Goal: Obtain resource: Obtain resource

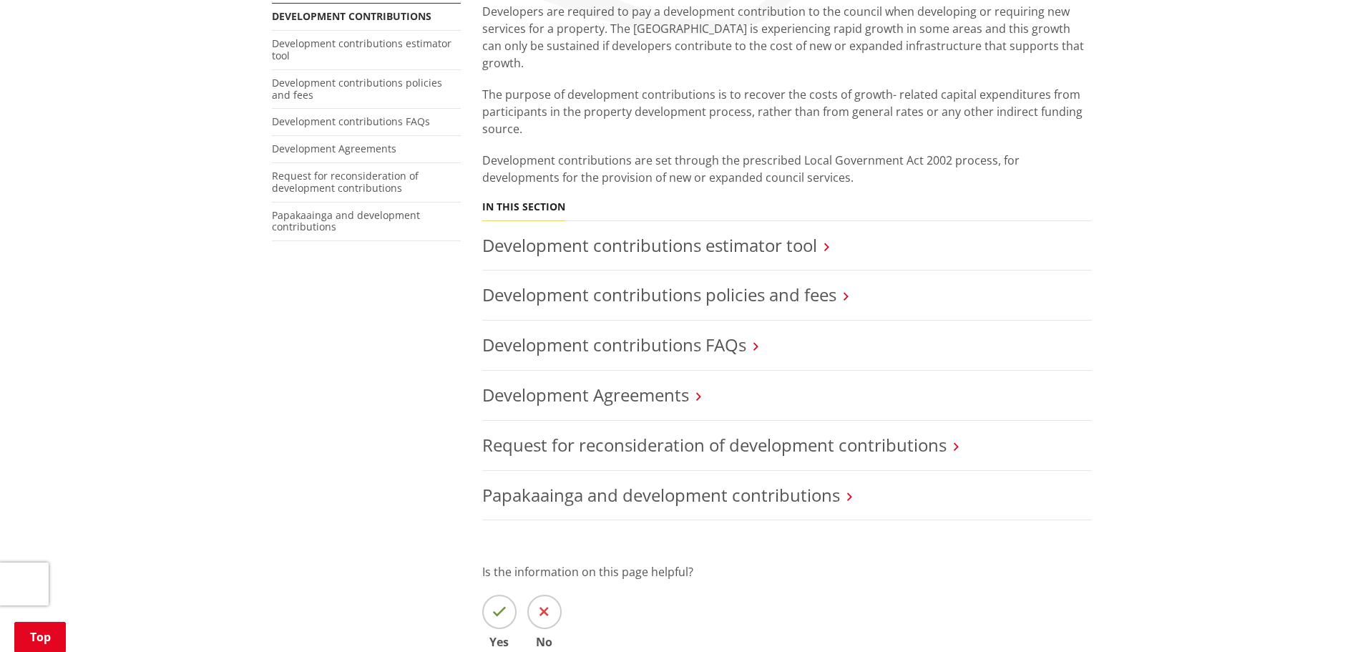
scroll to position [286, 0]
click at [798, 283] on link "Development contributions policies and fees" at bounding box center [659, 295] width 354 height 24
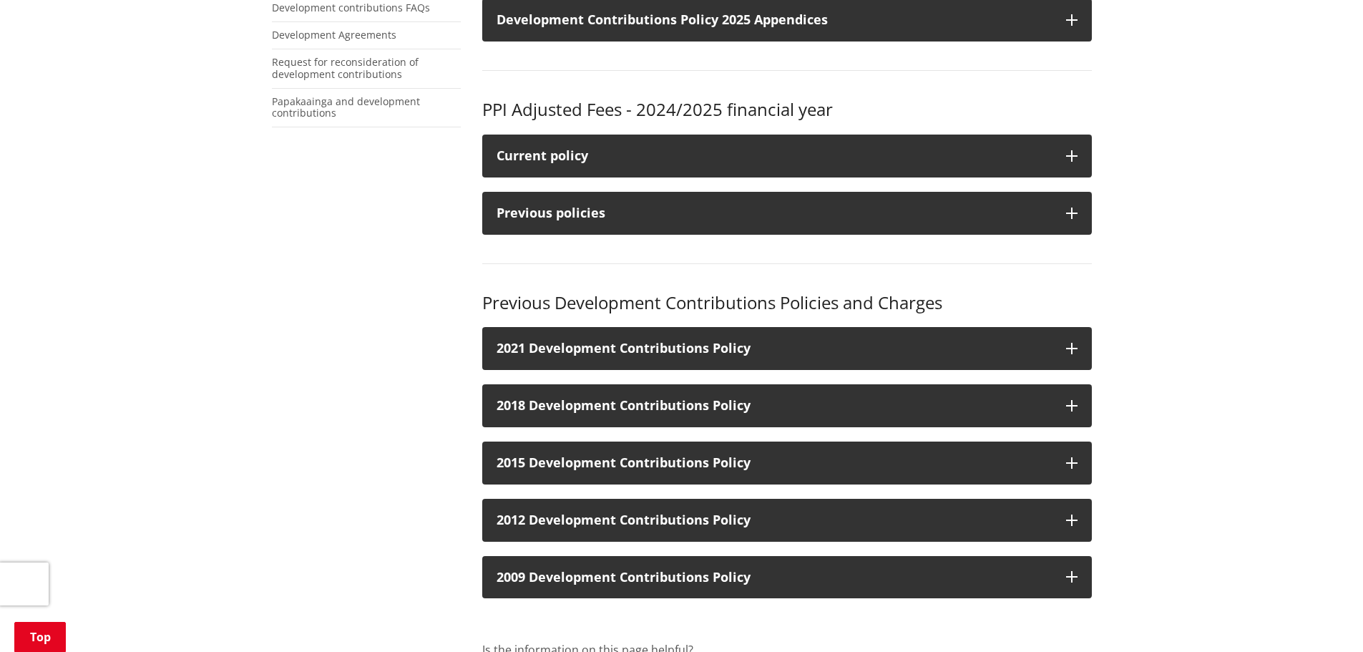
scroll to position [572, 0]
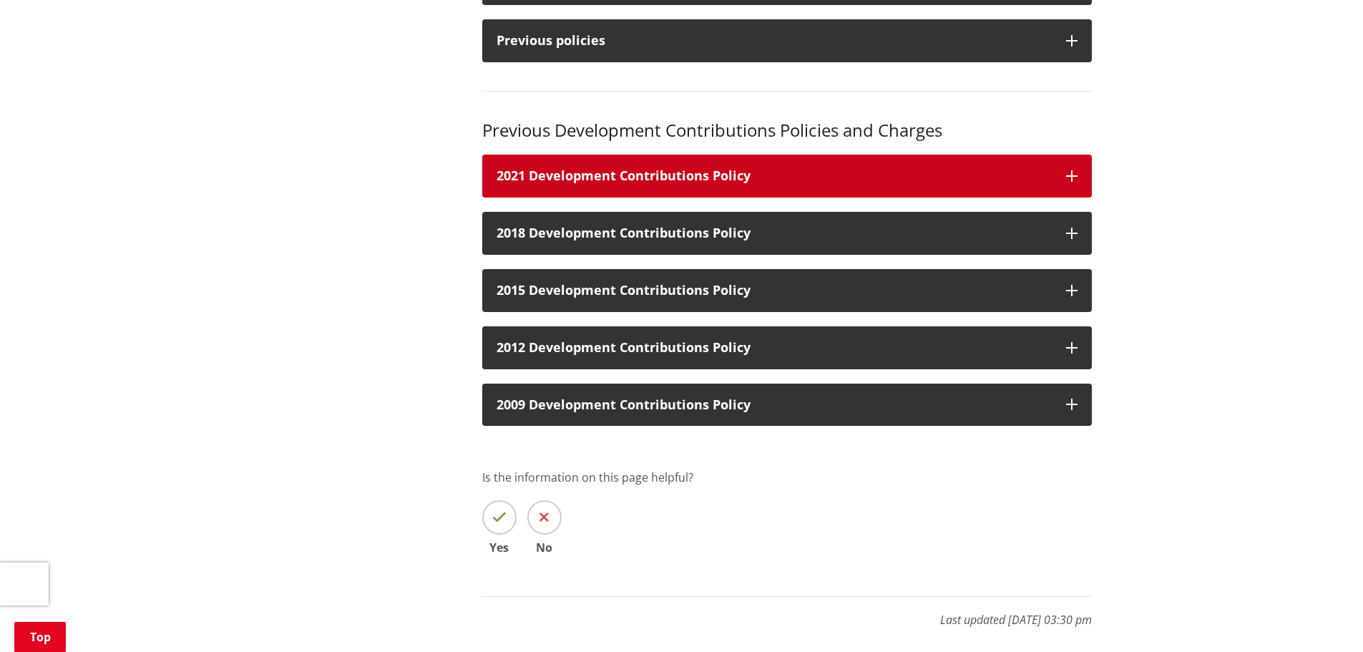
click at [834, 178] on h3 "2021 Development Contributions Policy" at bounding box center [774, 176] width 555 height 14
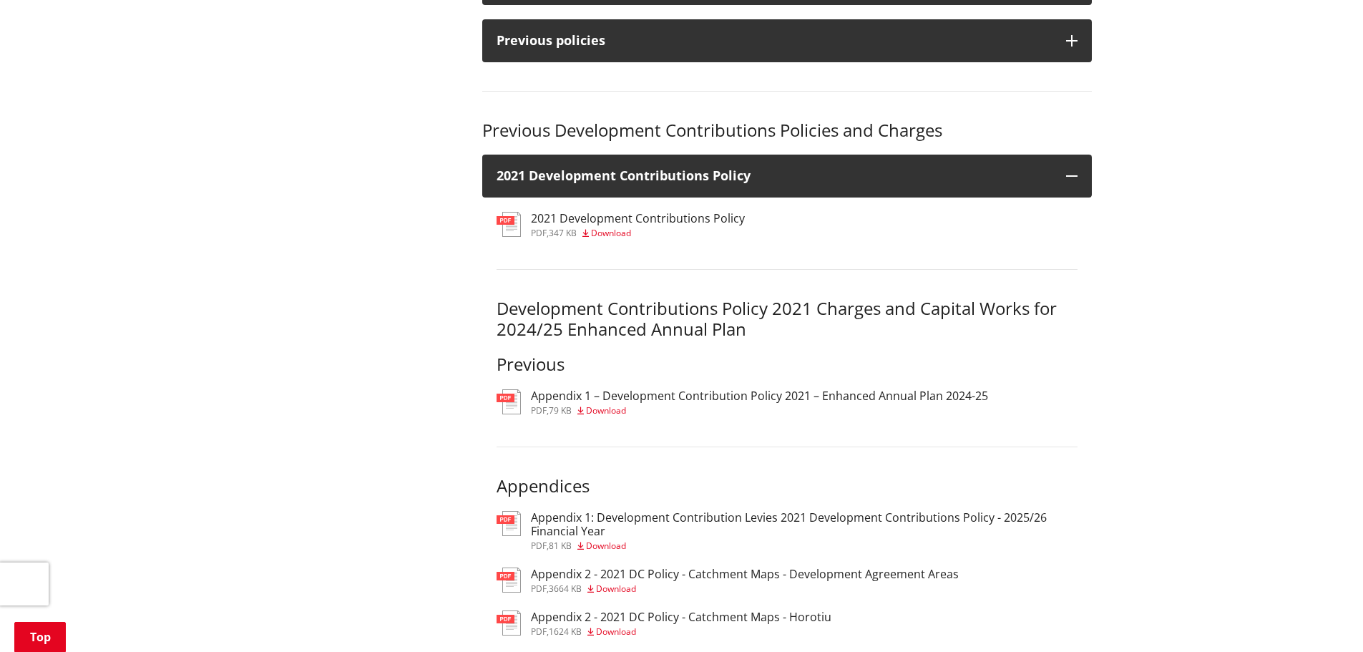
click at [713, 217] on h3 "2021 Development Contributions Policy" at bounding box center [638, 219] width 214 height 14
